Goal: Information Seeking & Learning: Understand process/instructions

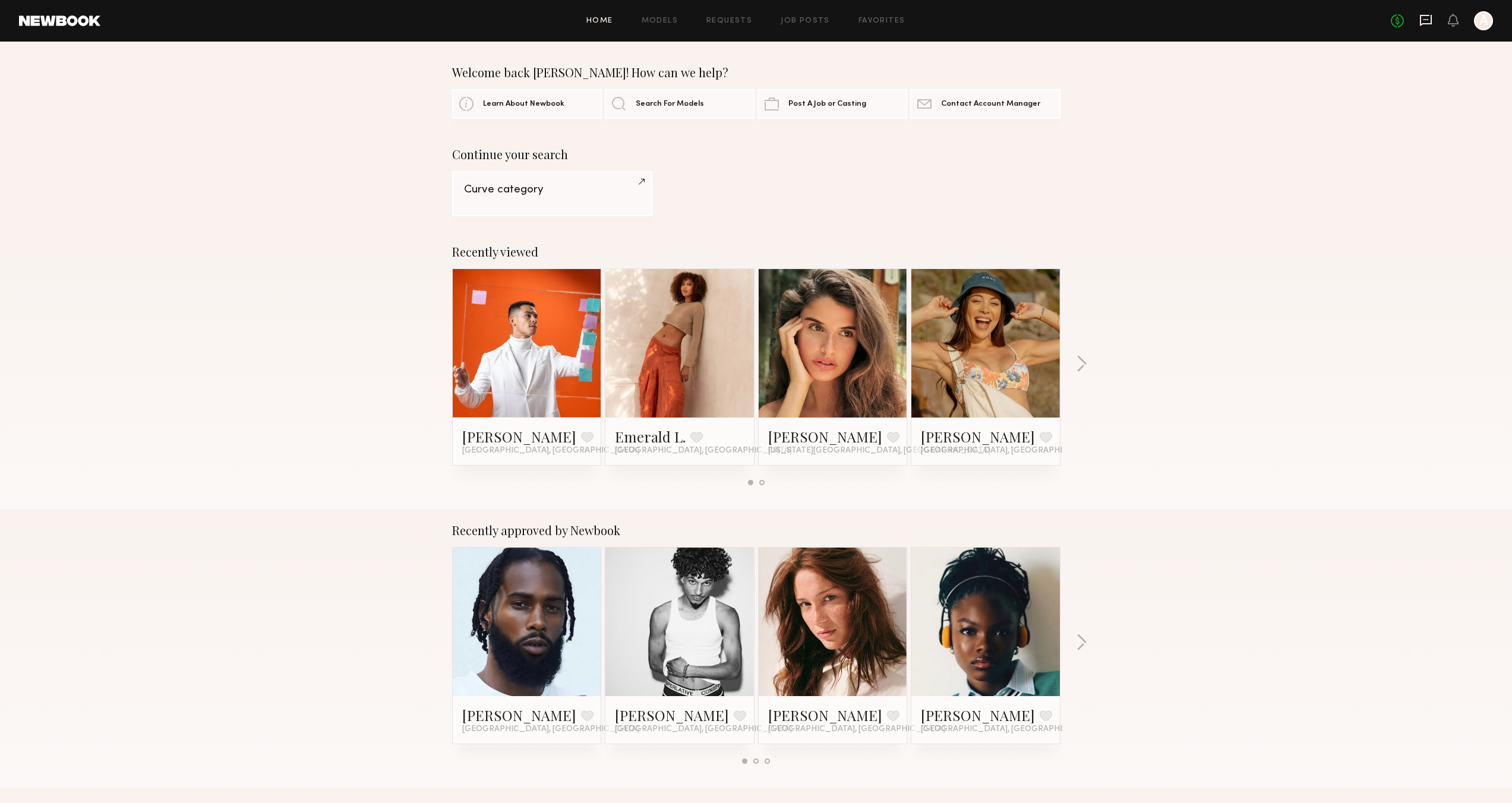
click at [1426, 20] on icon at bounding box center [1426, 20] width 13 height 13
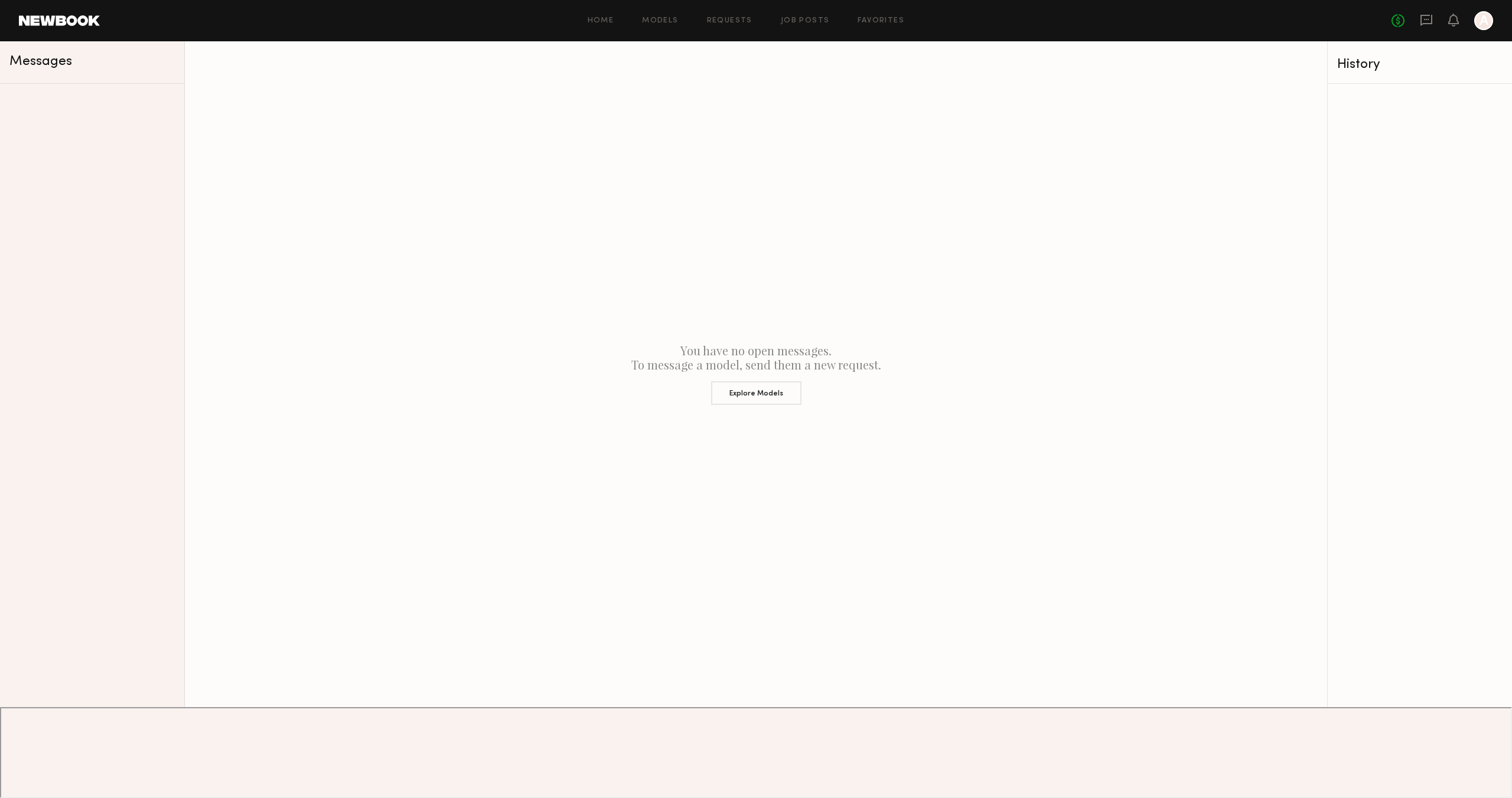
click at [1485, 17] on div at bounding box center [1483, 21] width 19 height 19
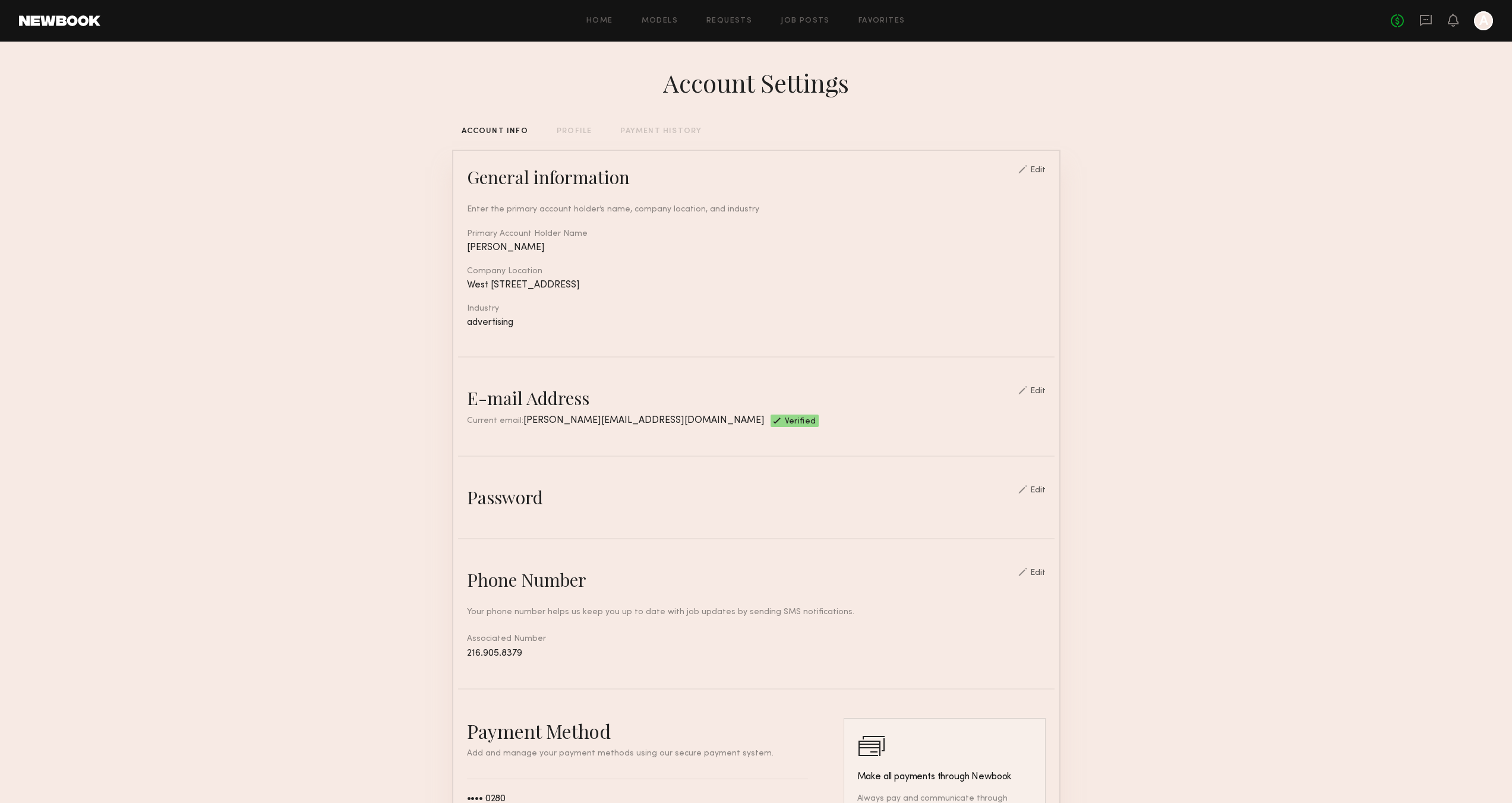
click at [1486, 19] on div at bounding box center [1483, 21] width 19 height 19
click at [1458, 22] on icon at bounding box center [1453, 19] width 10 height 8
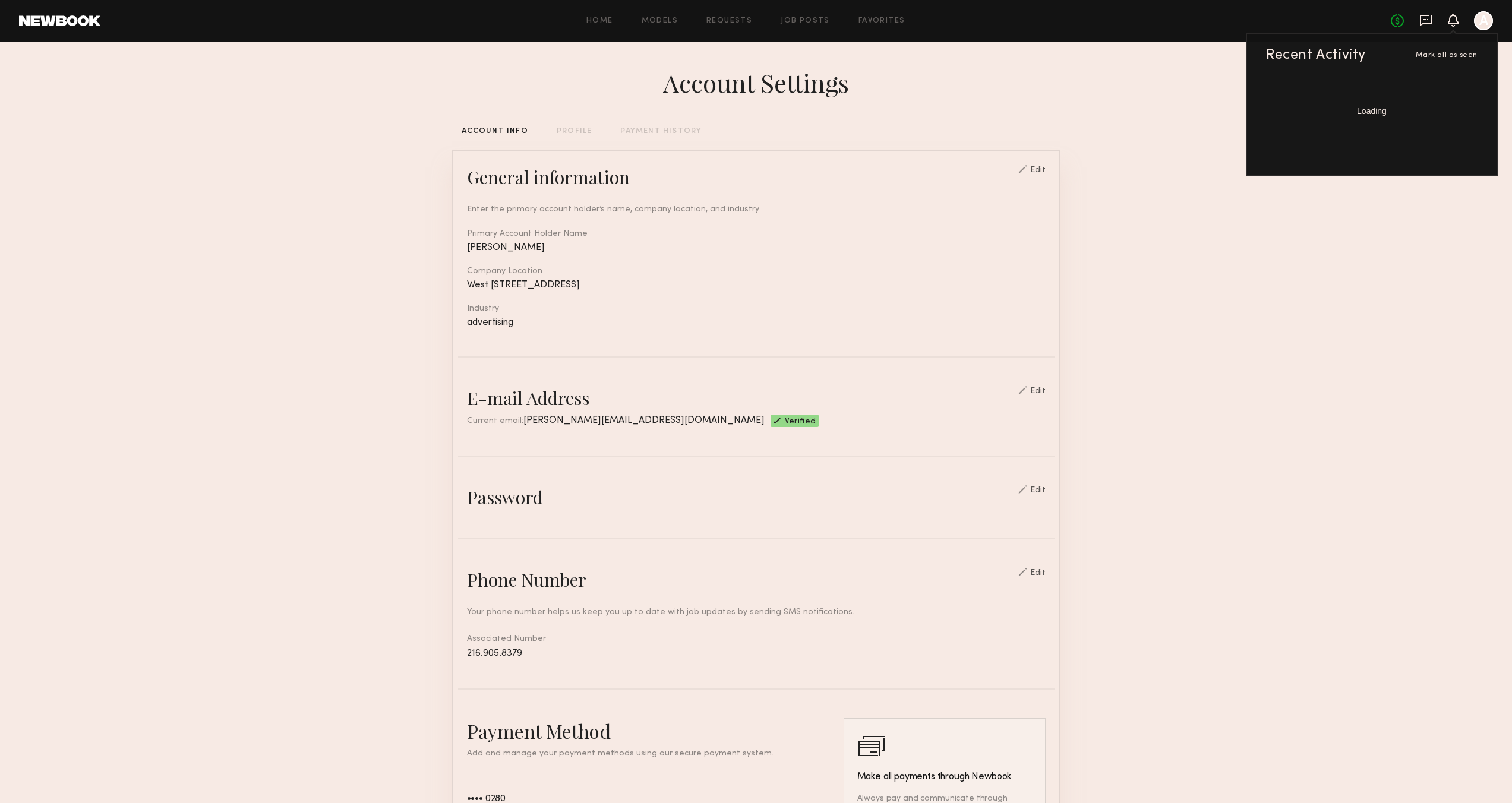
click at [1422, 25] on icon at bounding box center [1426, 20] width 13 height 13
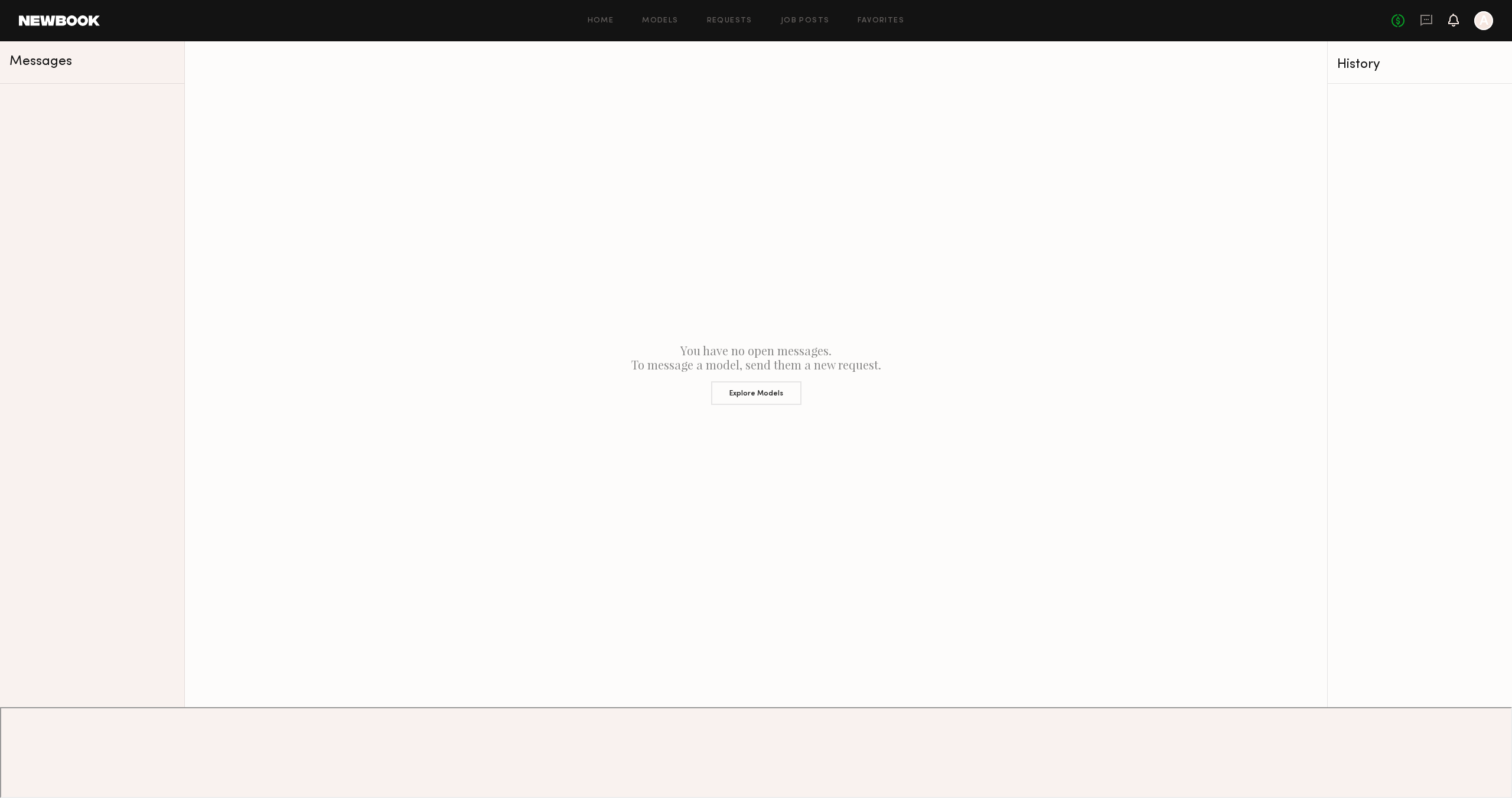
click at [1456, 21] on icon at bounding box center [1453, 19] width 10 height 8
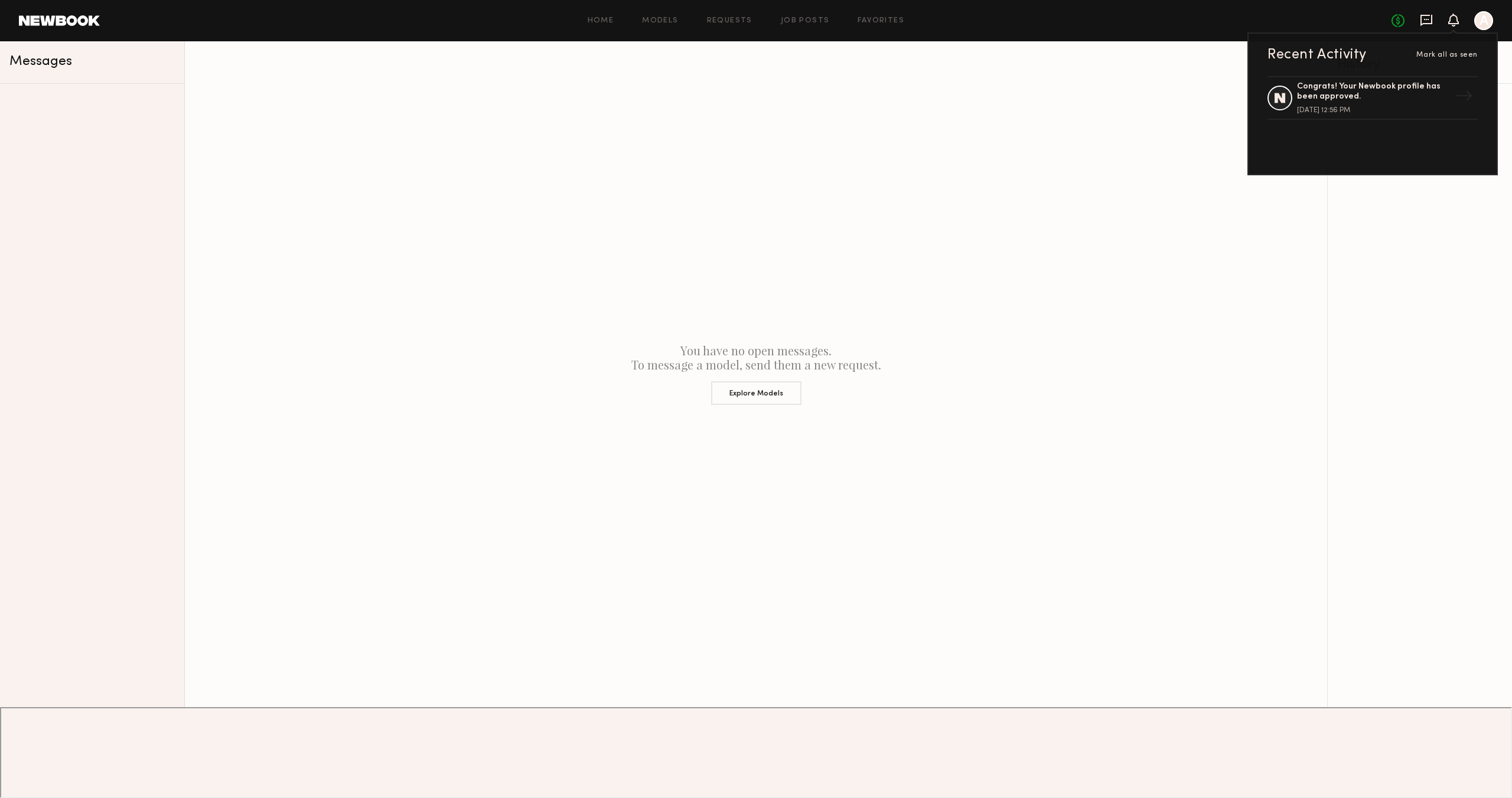
click at [1429, 23] on icon at bounding box center [1425, 20] width 12 height 11
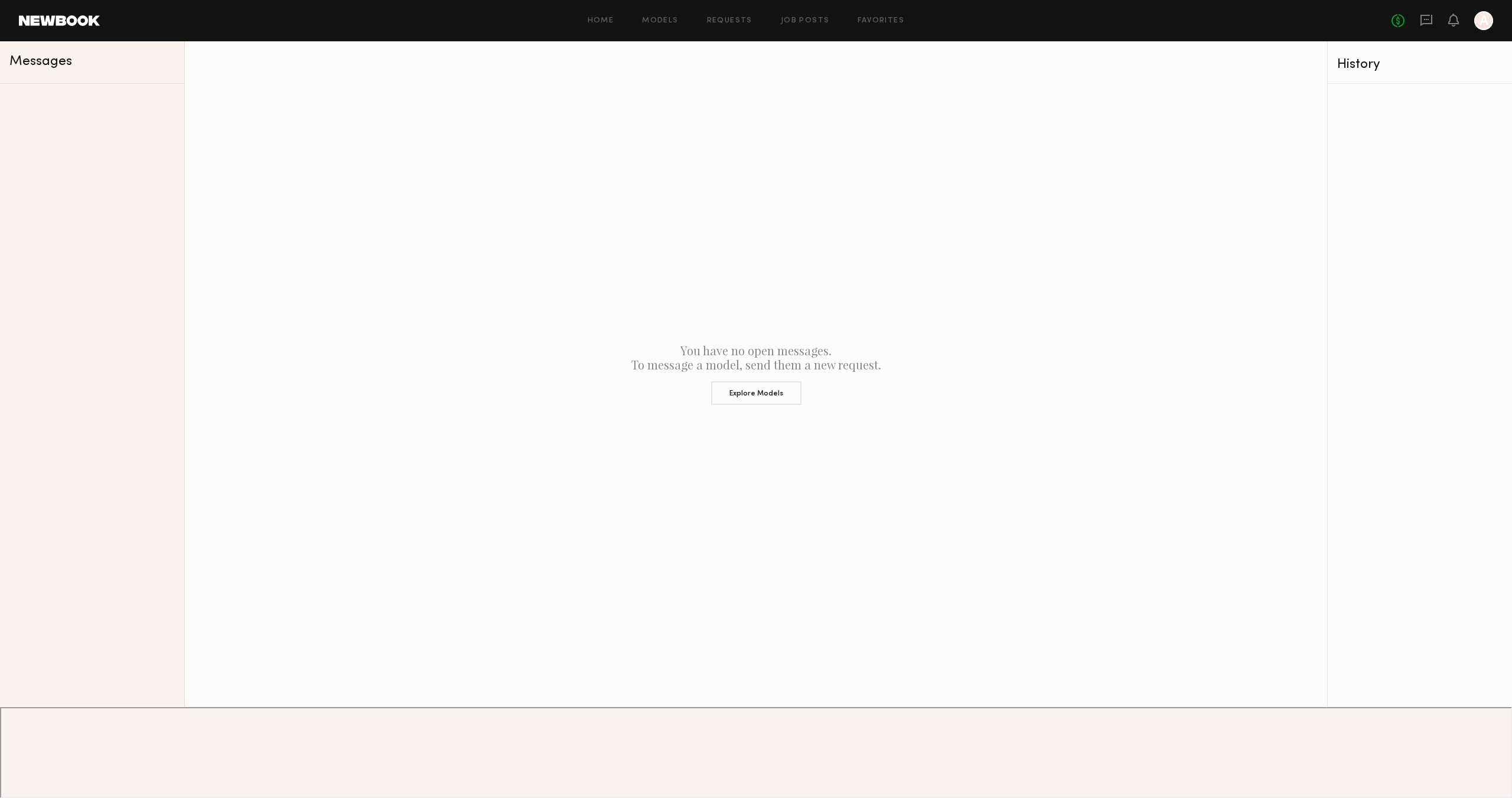
drag, startPoint x: 1264, startPoint y: 141, endPoint x: 1280, endPoint y: 133, distance: 17.9
click at [1264, 142] on div "You have no open messages. To message a model, send them a new request. Explore…" at bounding box center [756, 374] width 1142 height 666
click at [1487, 19] on div at bounding box center [1483, 21] width 19 height 19
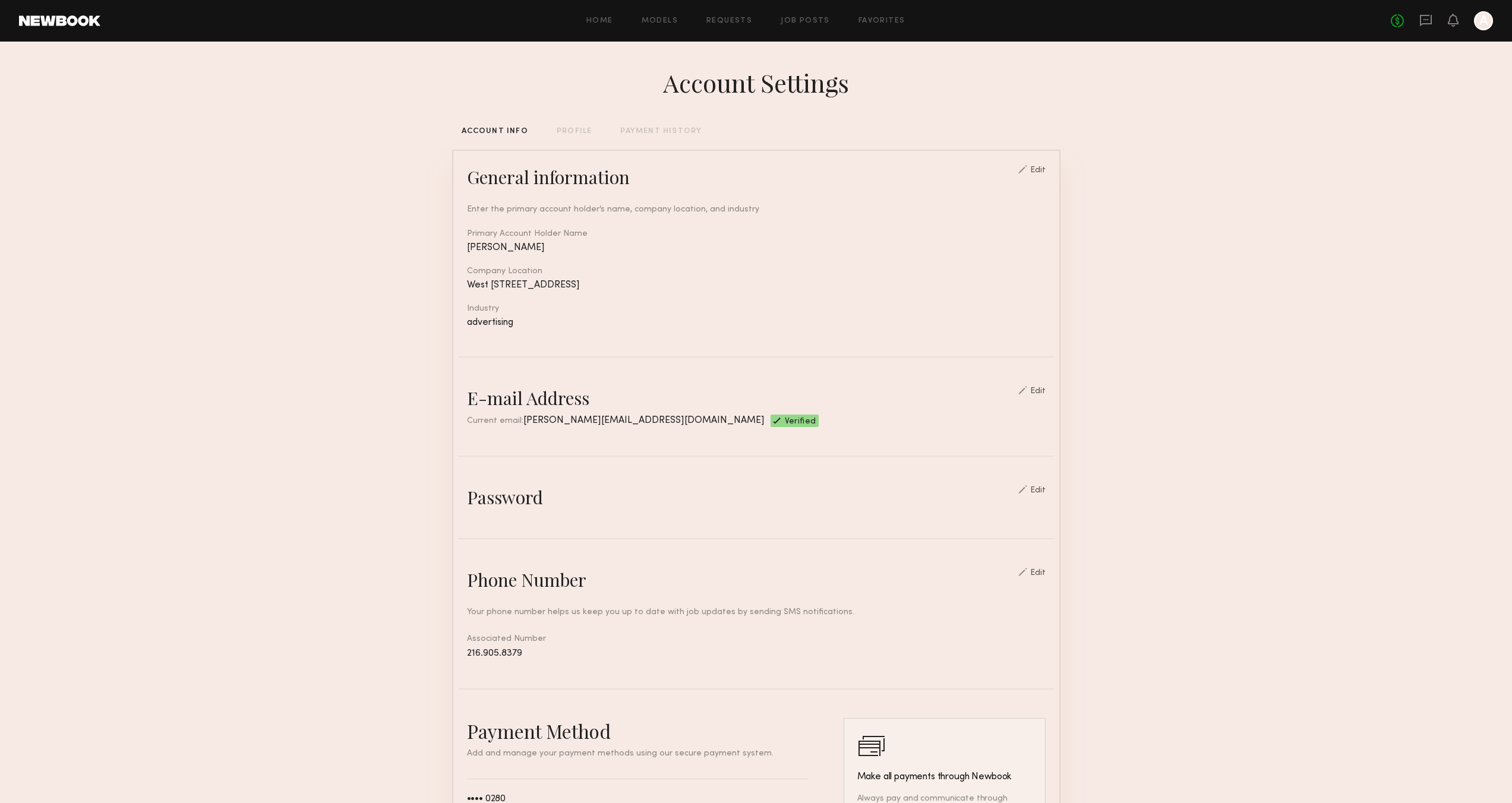
click at [589, 24] on div "Home Models Requests Job Posts Favorites Sign Out No fees up to $5,000 A" at bounding box center [796, 21] width 1393 height 19
click at [592, 23] on link "Home" at bounding box center [599, 21] width 27 height 8
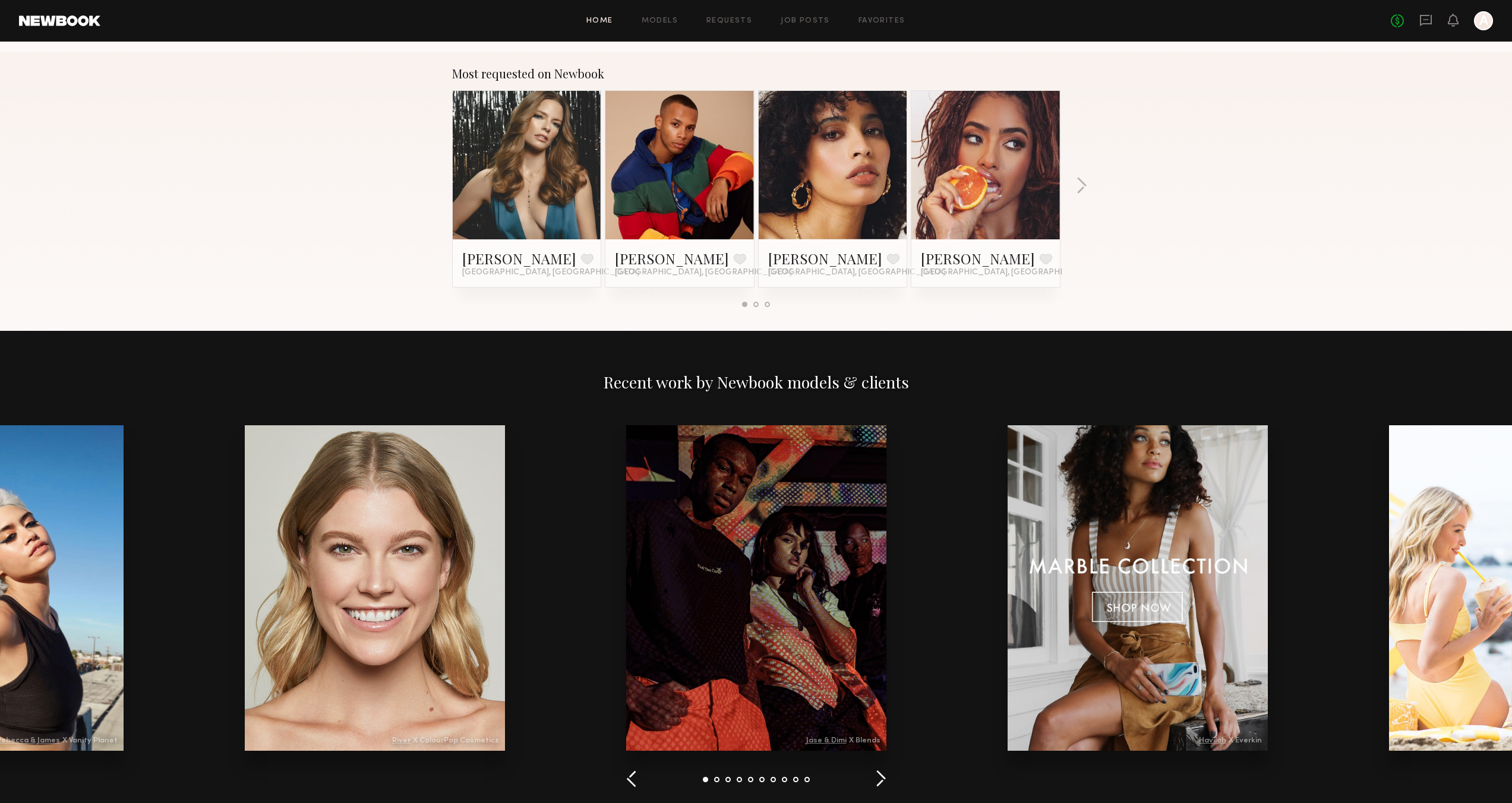
scroll to position [1360, 0]
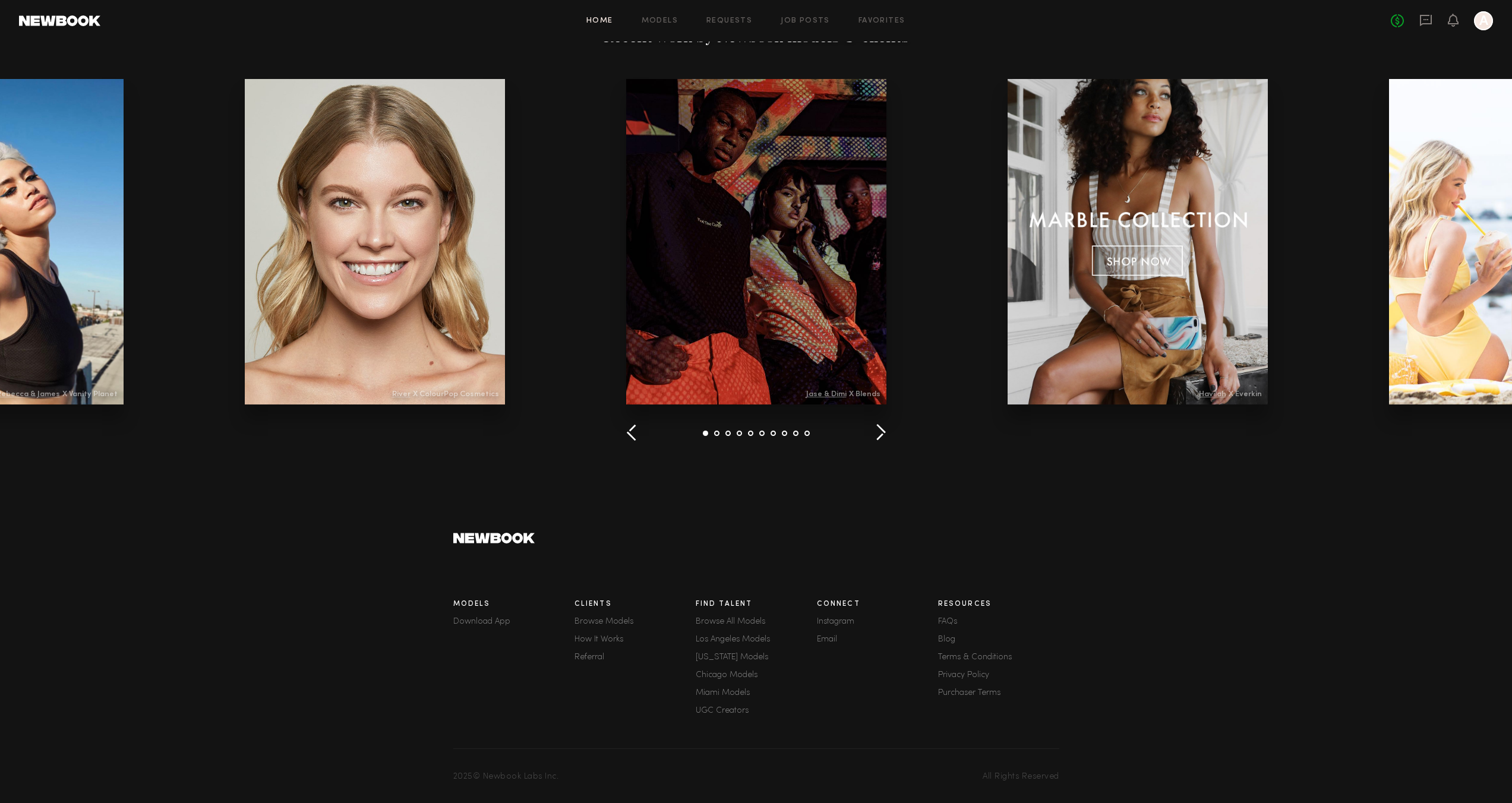
click at [957, 655] on link "Terms & Conditions" at bounding box center [998, 657] width 121 height 8
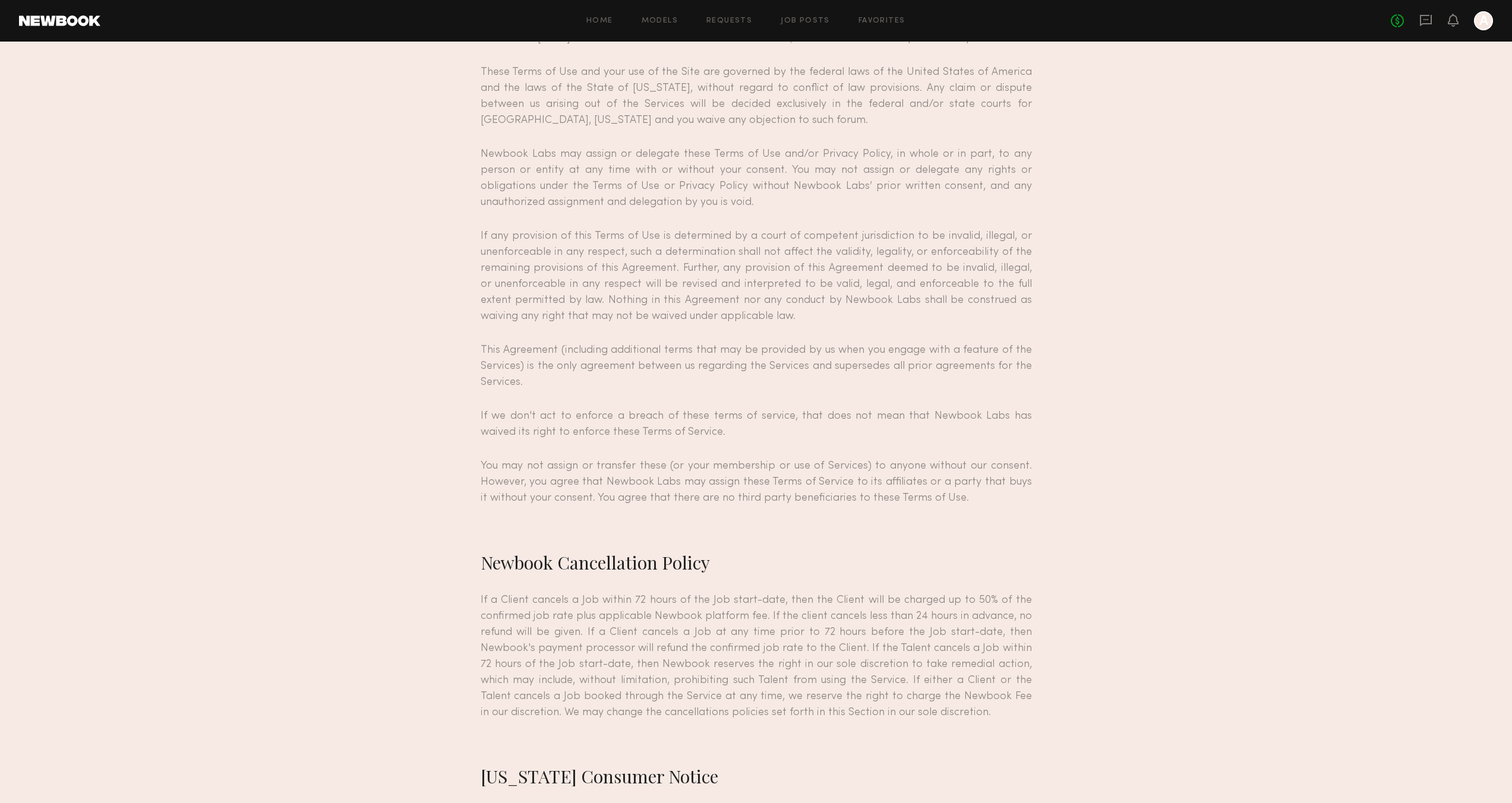
scroll to position [9631, 0]
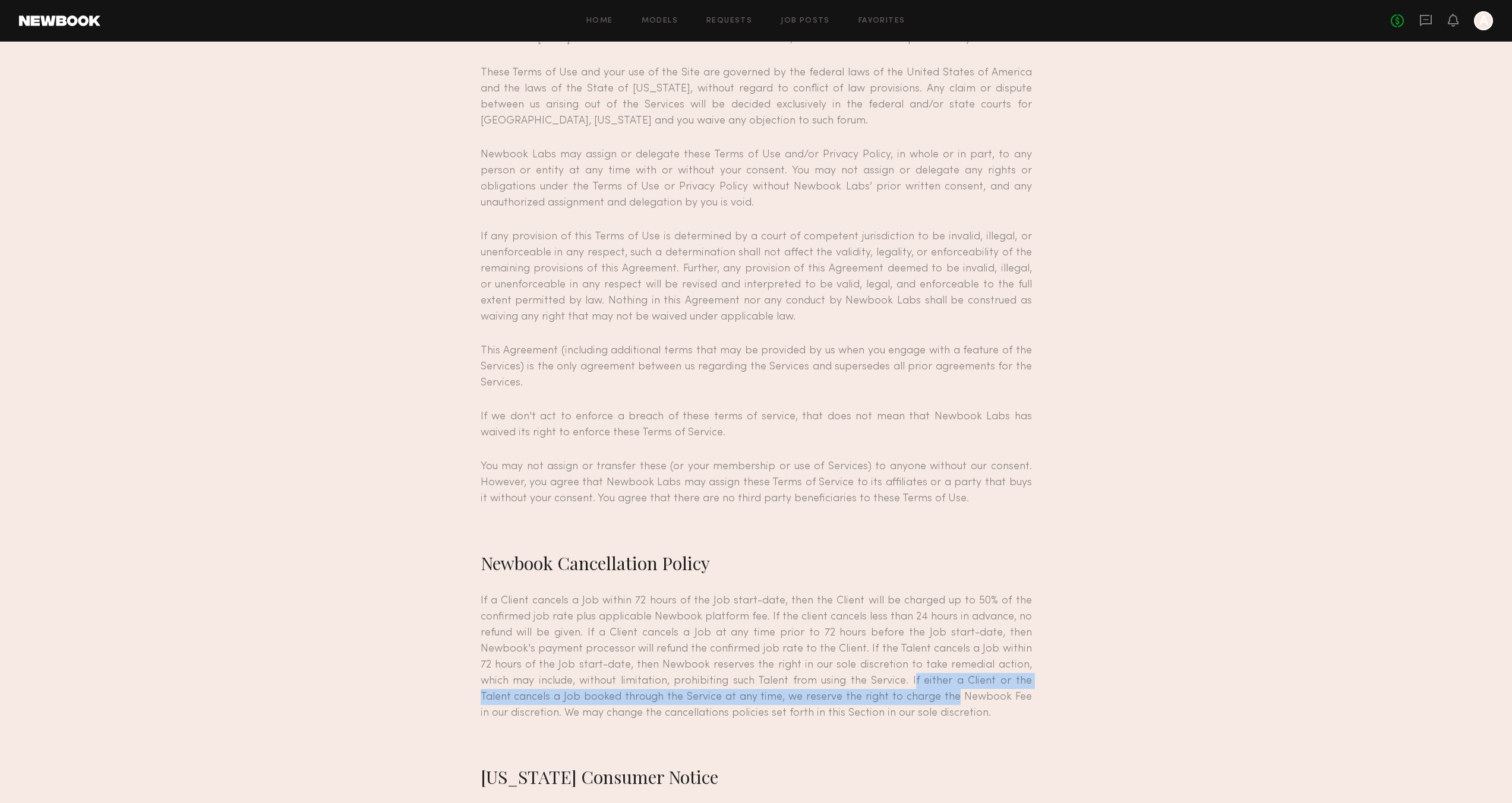
drag, startPoint x: 894, startPoint y: 489, endPoint x: 923, endPoint y: 497, distance: 30.1
click at [923, 593] on p "If a Client cancels a Job within 72 hours of the Job start-date, then the Clien…" at bounding box center [756, 656] width 552 height 128
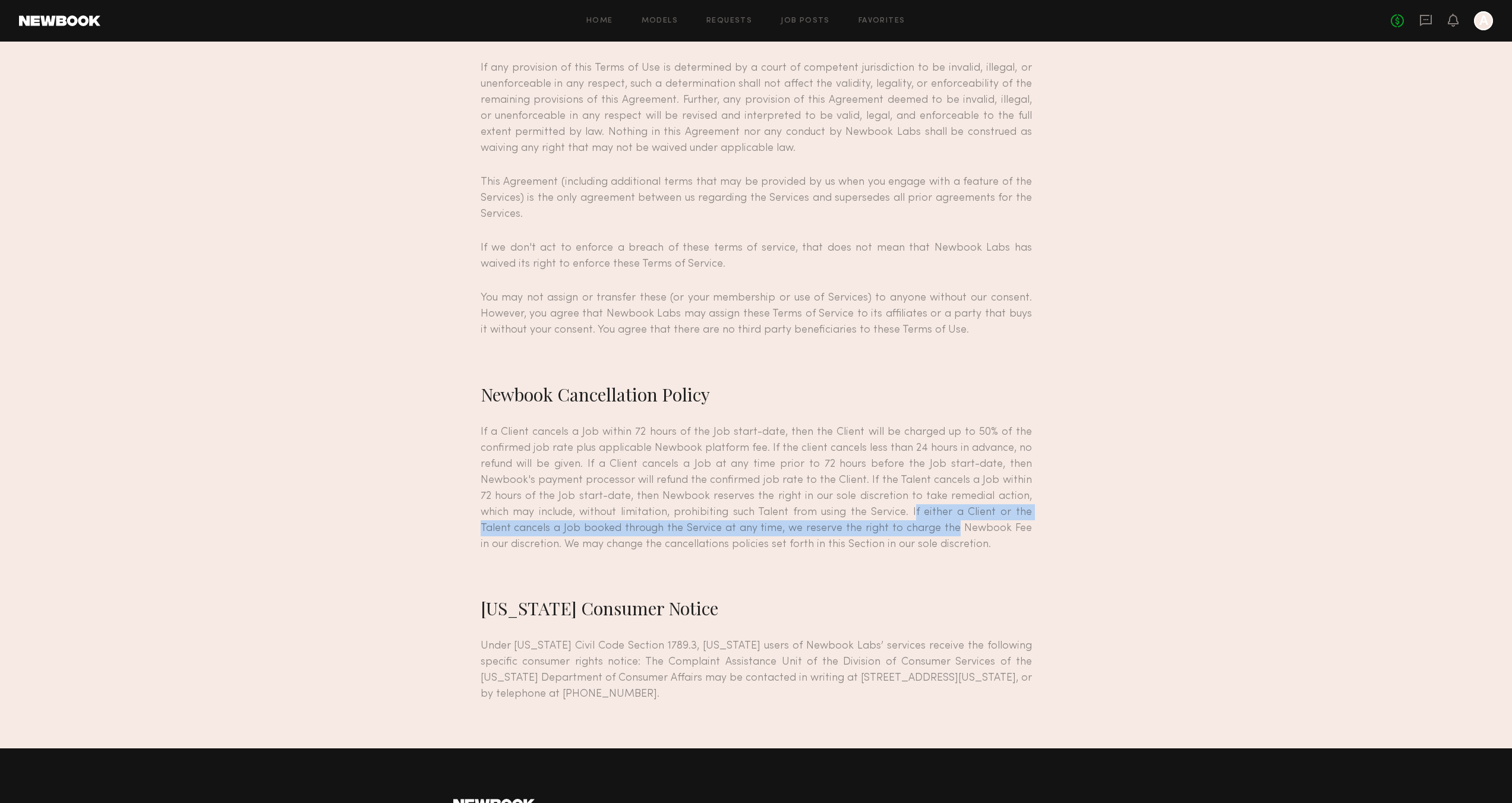
scroll to position [9634, 0]
